Goal: Understand process/instructions

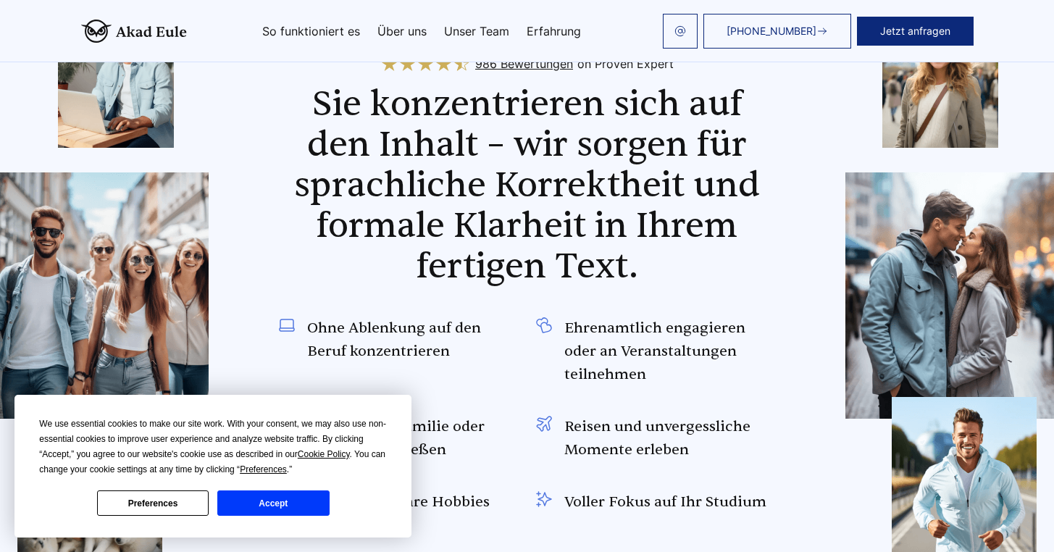
scroll to position [1173, 0]
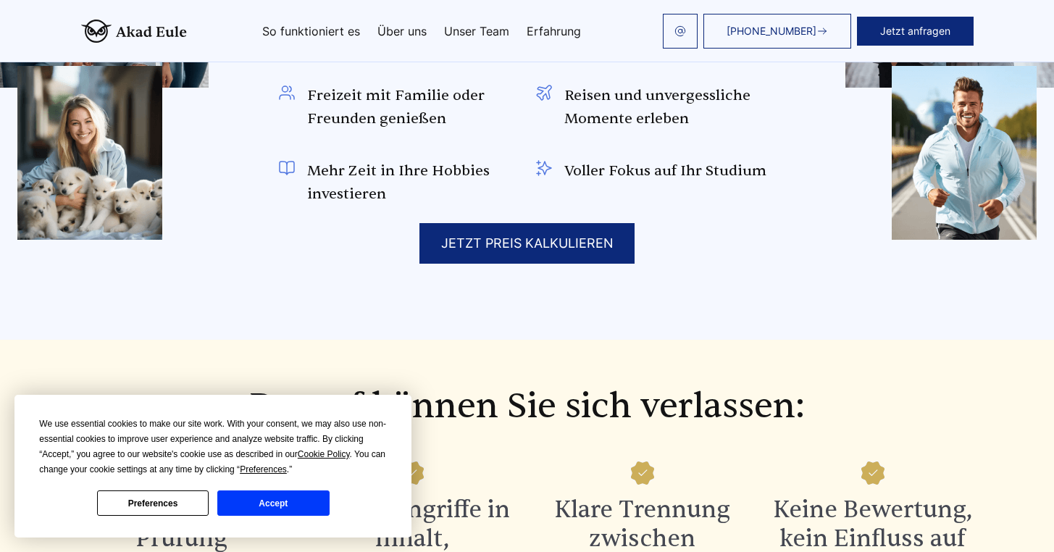
click at [487, 27] on link "Unser Team" at bounding box center [476, 31] width 65 height 12
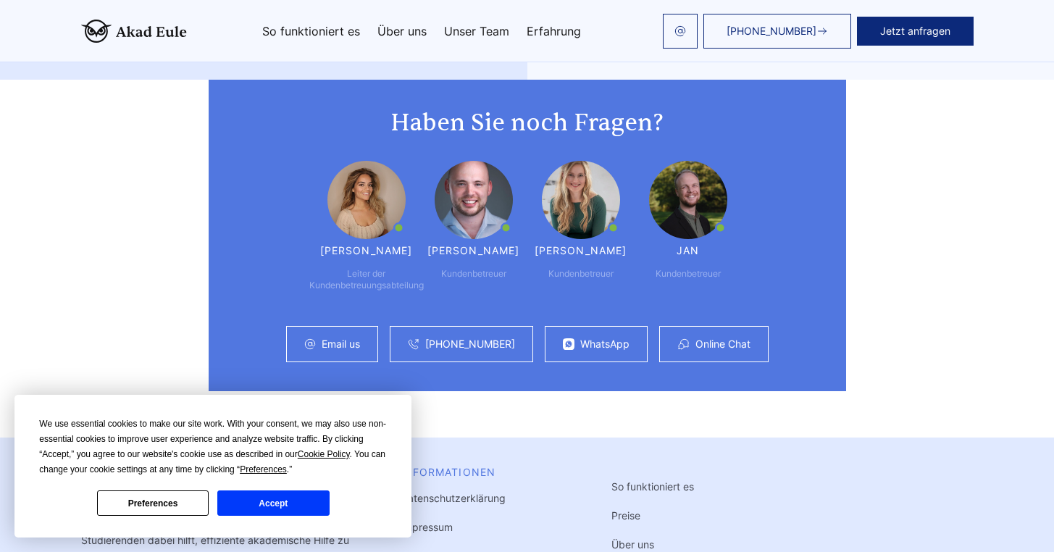
click at [532, 30] on link "Erfahrung" at bounding box center [553, 31] width 54 height 12
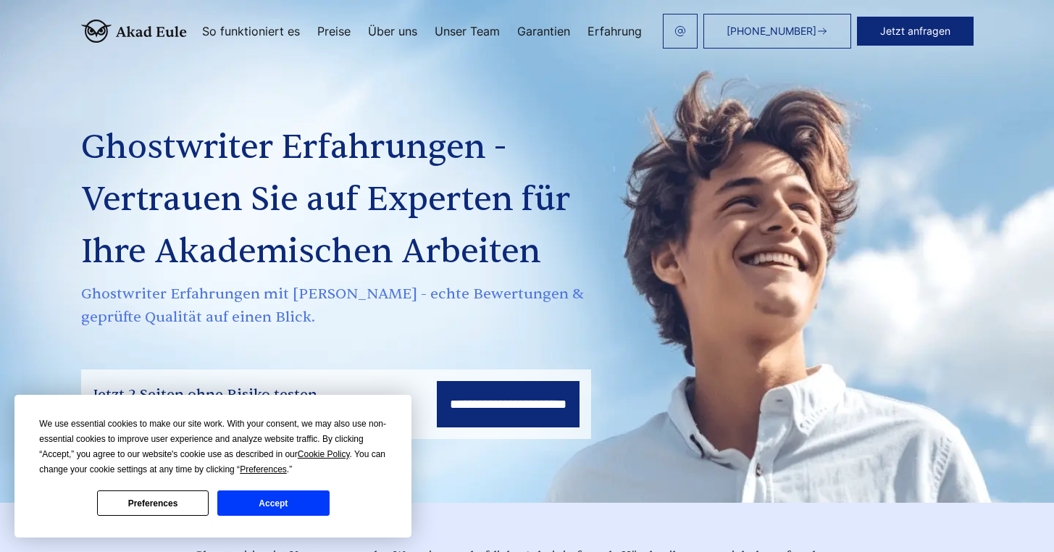
click at [268, 28] on link "So funktioniert es" at bounding box center [251, 31] width 98 height 12
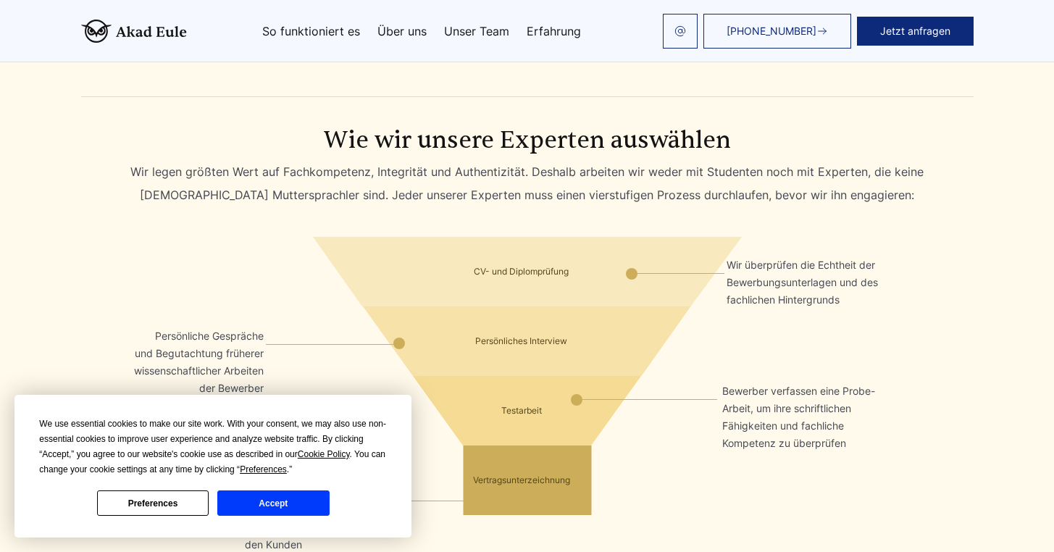
scroll to position [2810, 0]
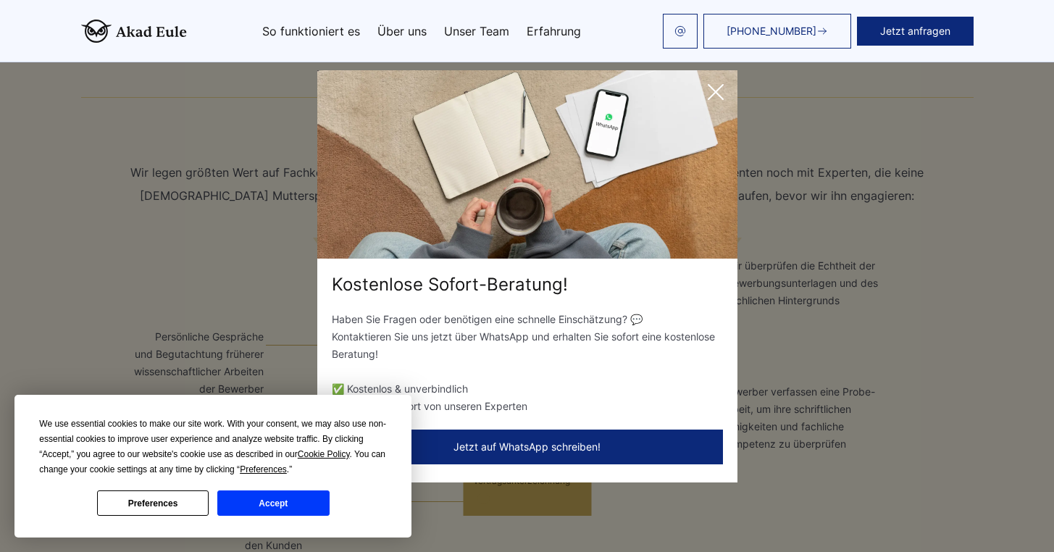
click at [978, 206] on div "Kostenlose Sofort-Beratung! Haben Sie Fragen oder benötigen eine schnelle Einsc…" at bounding box center [527, 276] width 1054 height 552
click at [715, 92] on icon at bounding box center [715, 92] width 14 height 14
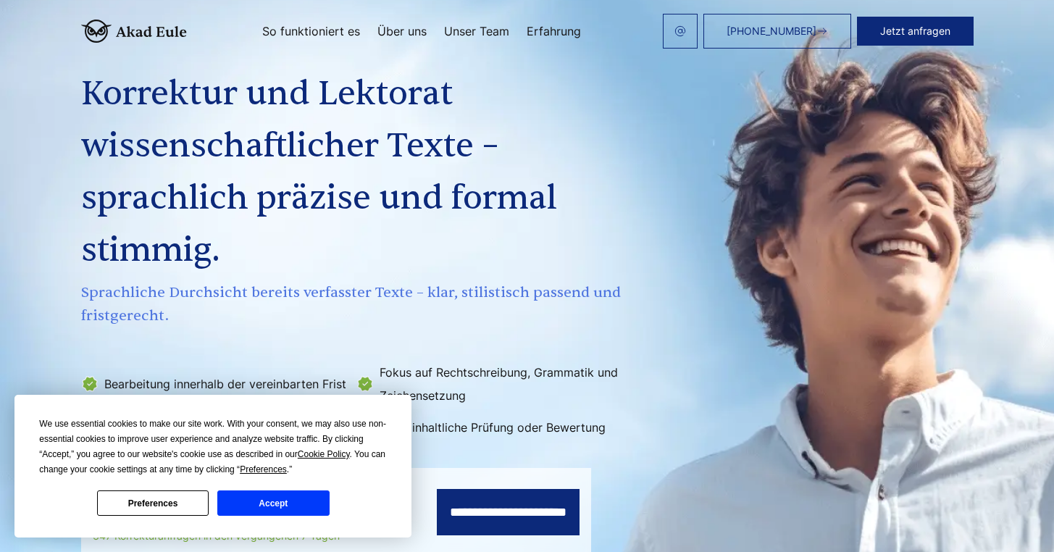
scroll to position [0, 0]
